Goal: Check status: Check status

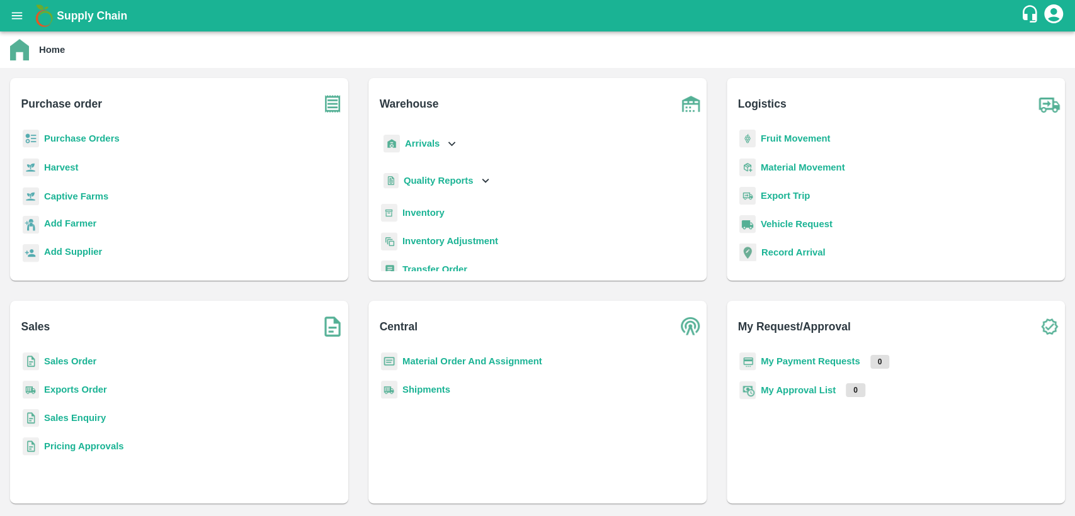
click at [85, 363] on p "Sales Order" at bounding box center [70, 362] width 52 height 14
click at [85, 363] on b "Sales Order" at bounding box center [70, 361] width 52 height 10
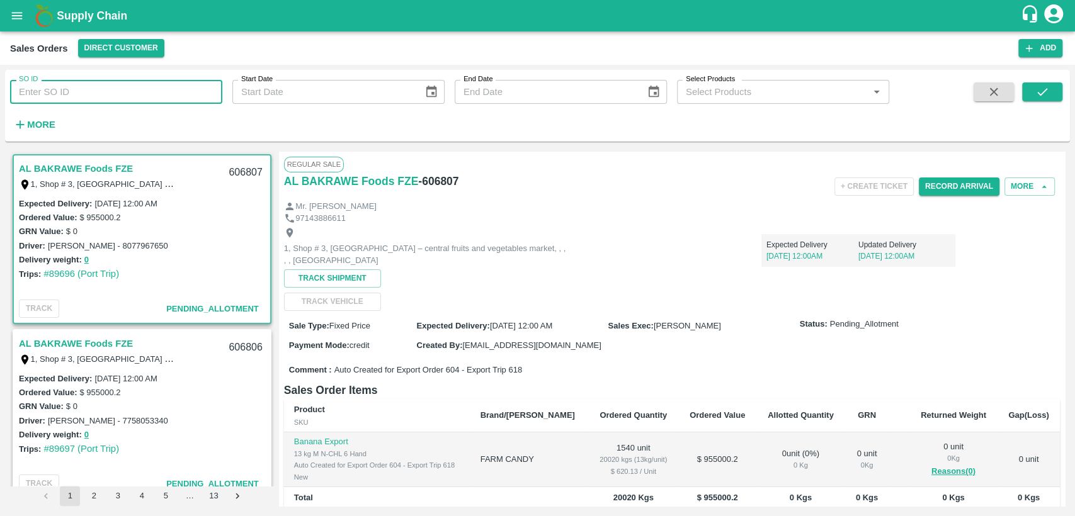
click at [48, 84] on input "SO ID" at bounding box center [116, 92] width 212 height 24
type input "606050"
click at [1048, 100] on button "submit" at bounding box center [1042, 92] width 40 height 19
